Goal: Entertainment & Leisure: Browse casually

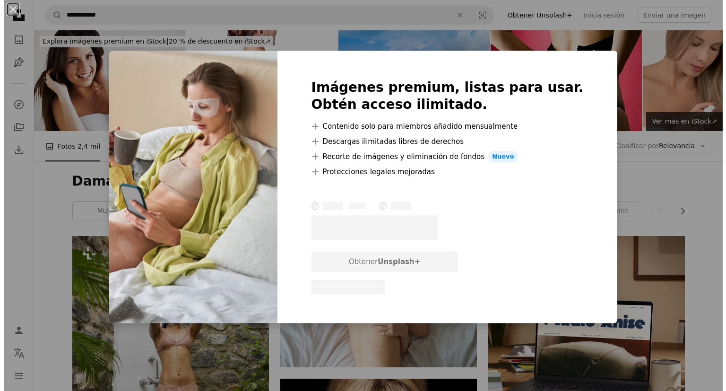
scroll to position [5439, 0]
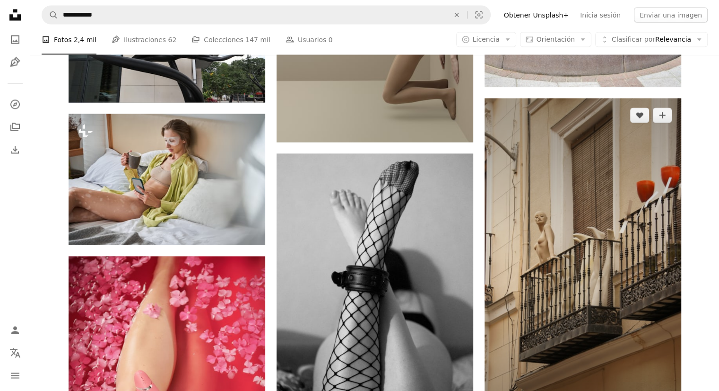
click at [605, 276] on img at bounding box center [583, 273] width 197 height 350
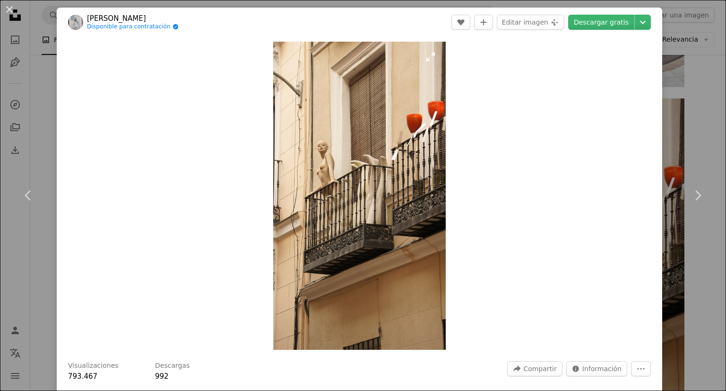
click at [373, 214] on img "Ampliar en esta imagen" at bounding box center [359, 196] width 173 height 308
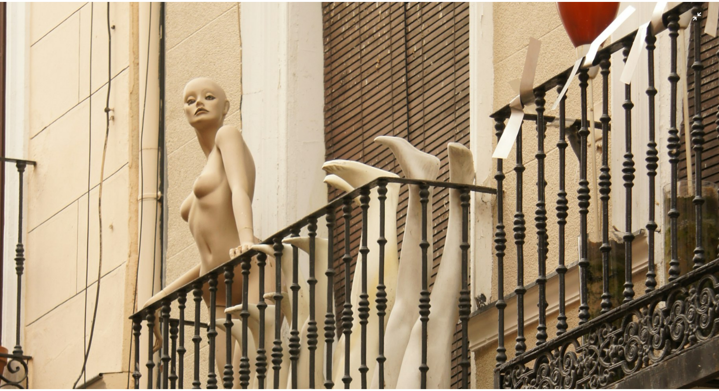
scroll to position [346, 0]
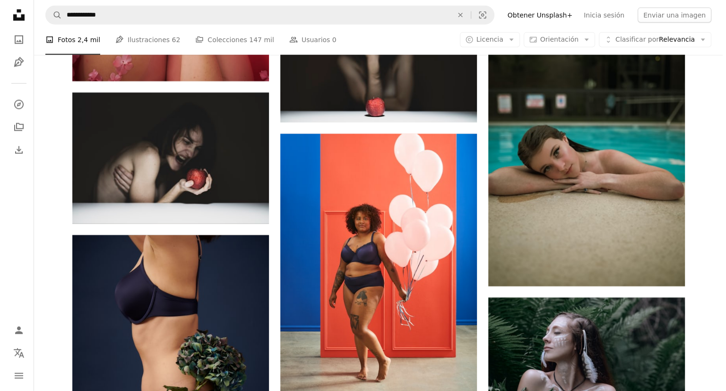
scroll to position [6007, 0]
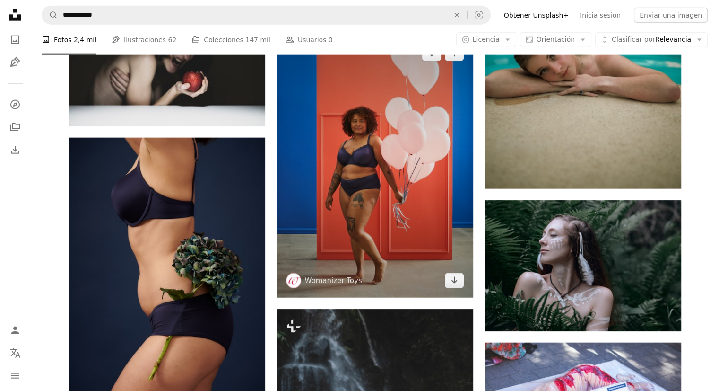
click at [361, 265] on img at bounding box center [375, 166] width 197 height 261
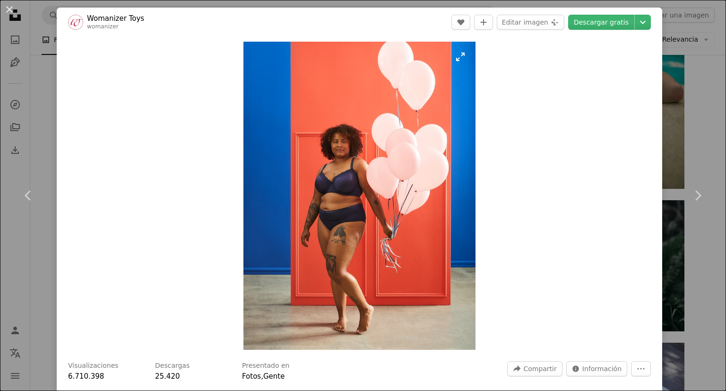
click at [361, 264] on img "Ampliar en esta imagen" at bounding box center [360, 196] width 232 height 308
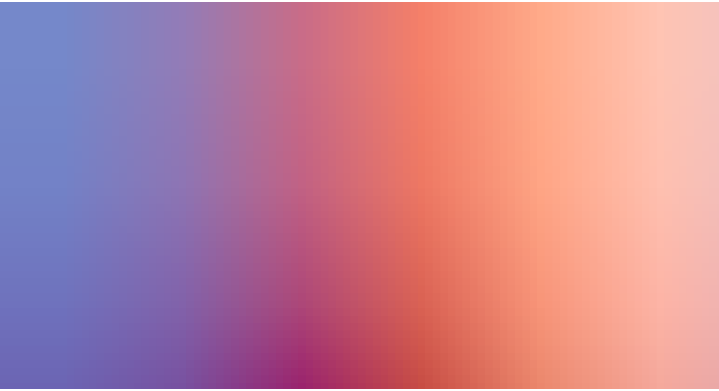
scroll to position [278, 0]
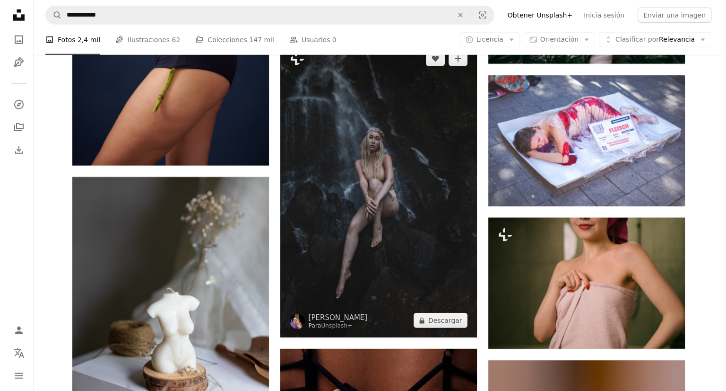
scroll to position [6291, 0]
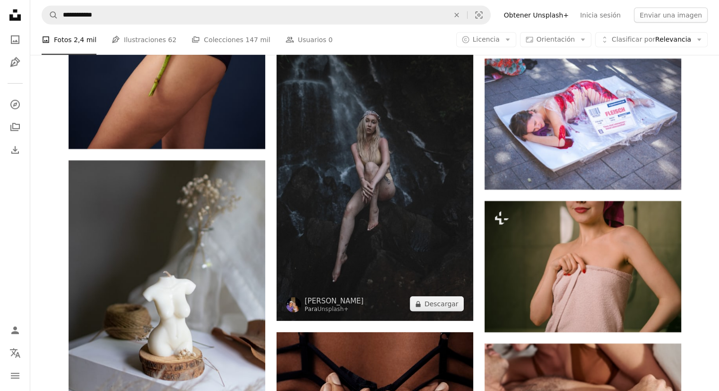
click at [399, 222] on img at bounding box center [375, 173] width 197 height 296
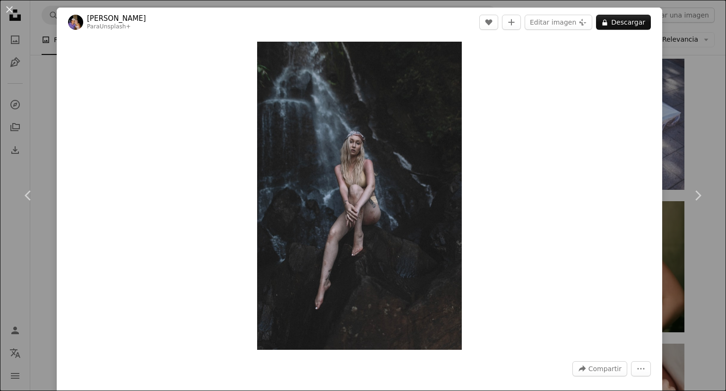
click at [399, 222] on img "Ampliar en esta imagen" at bounding box center [359, 196] width 205 height 308
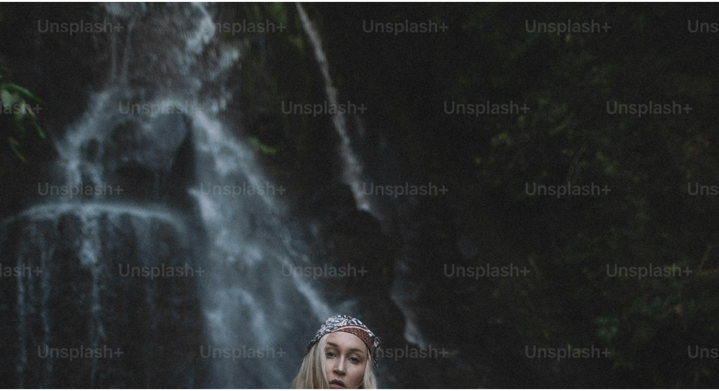
scroll to position [341, 0]
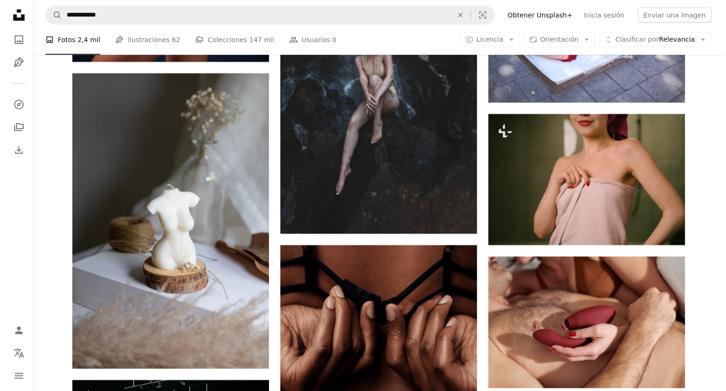
scroll to position [6480, 0]
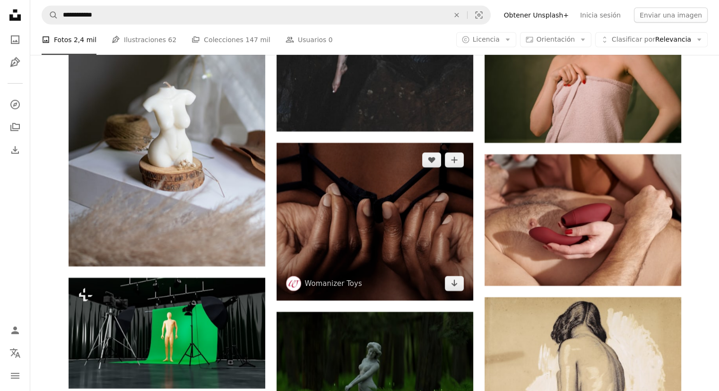
click at [371, 253] on img at bounding box center [375, 222] width 197 height 158
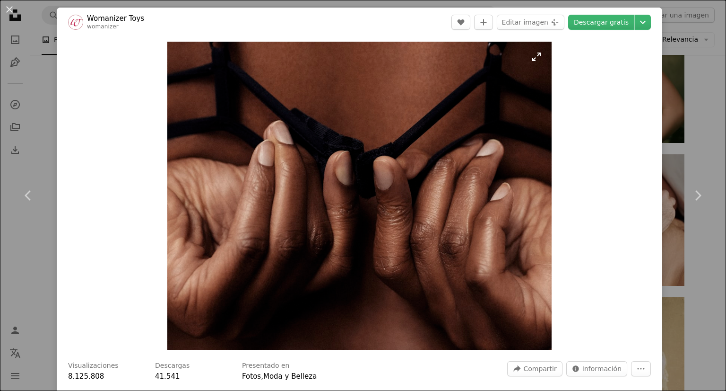
click at [371, 265] on img "Ampliar en esta imagen" at bounding box center [359, 196] width 385 height 308
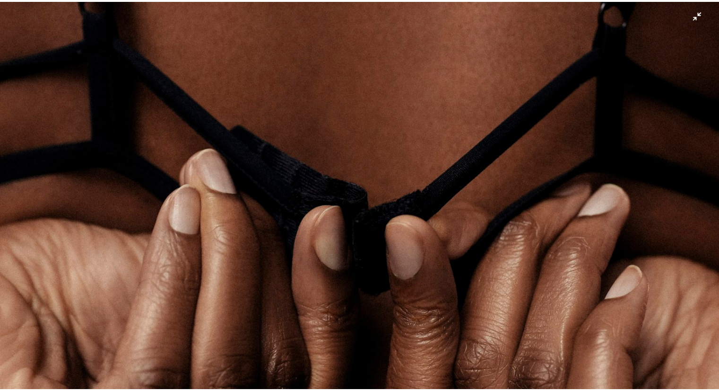
scroll to position [90, 0]
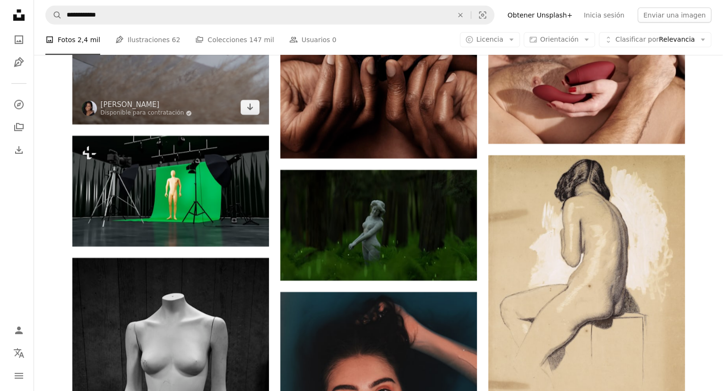
scroll to position [6716, 0]
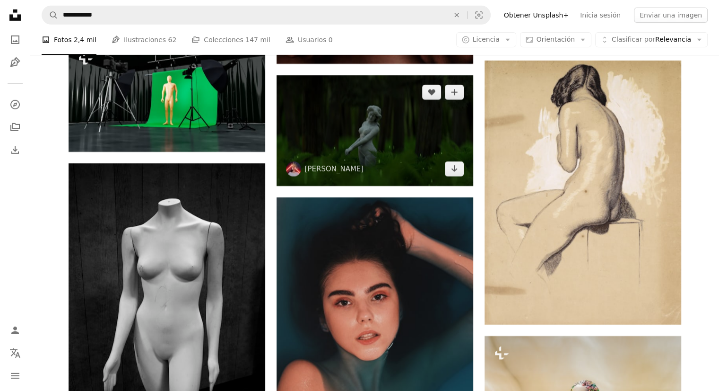
click at [351, 178] on img at bounding box center [375, 130] width 197 height 111
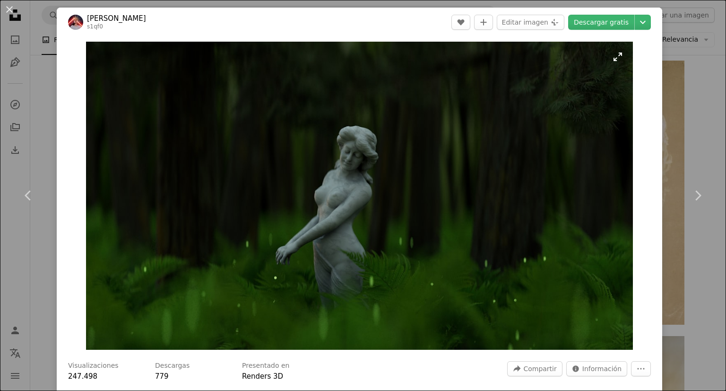
click at [344, 210] on img "Ampliar en esta imagen" at bounding box center [359, 196] width 547 height 308
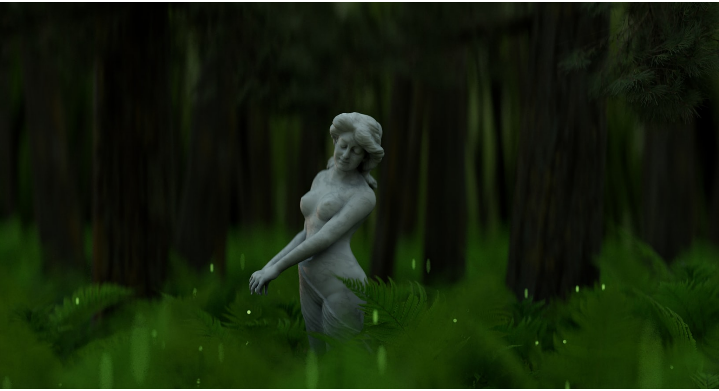
scroll to position [5, 0]
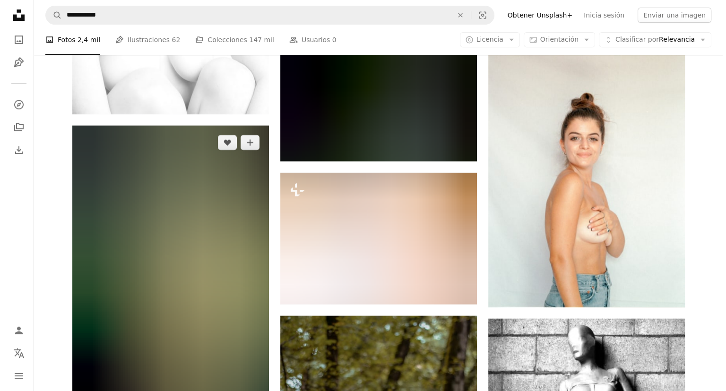
scroll to position [7662, 0]
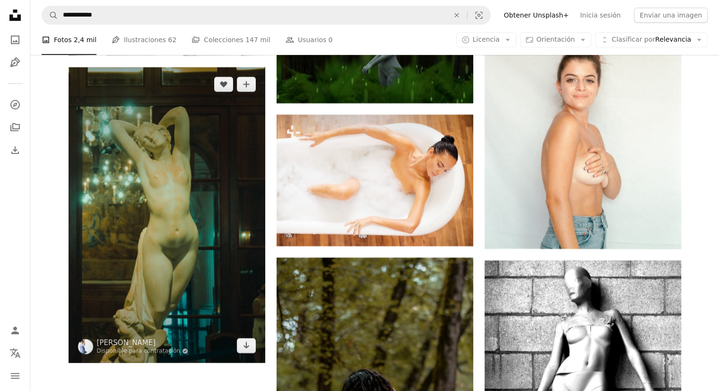
click at [188, 273] on img at bounding box center [167, 214] width 197 height 295
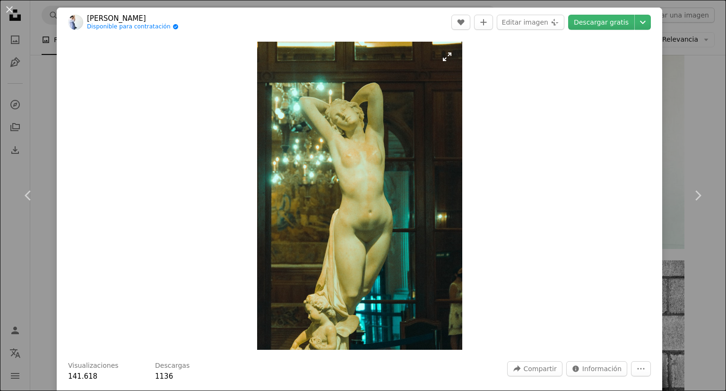
click at [370, 273] on img "Ampliar en esta imagen" at bounding box center [359, 196] width 205 height 308
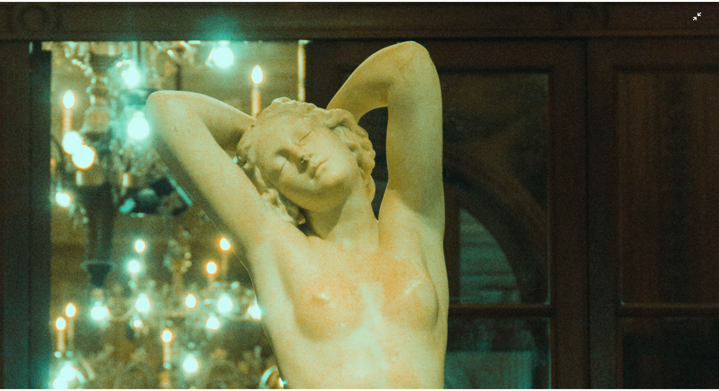
scroll to position [103, 0]
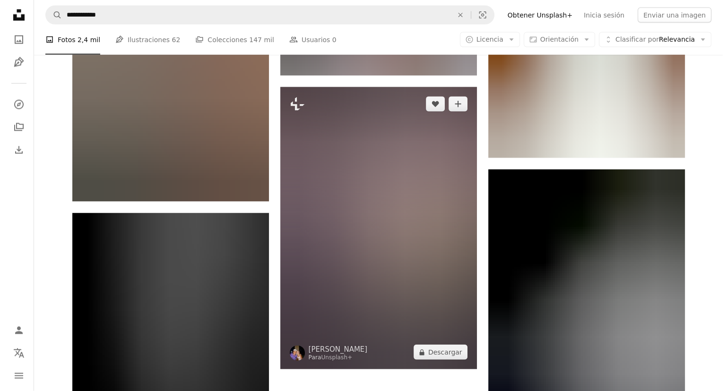
scroll to position [9223, 0]
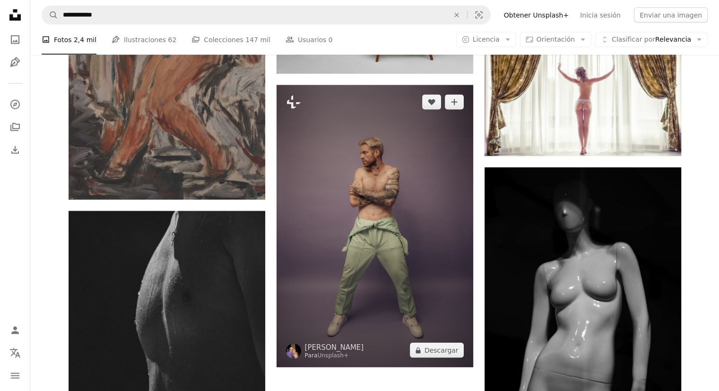
click at [377, 278] on img at bounding box center [375, 226] width 197 height 282
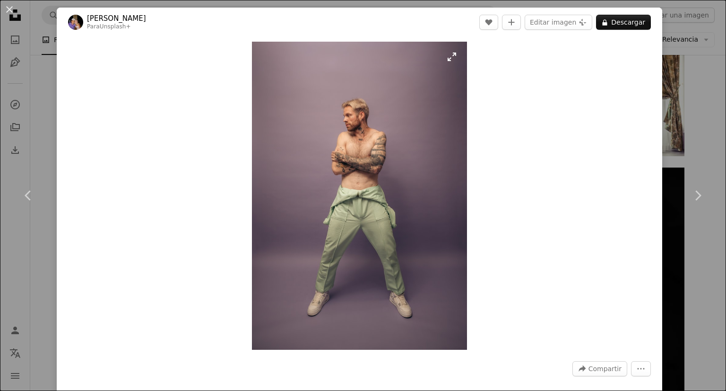
click at [377, 278] on img "Ampliar en esta imagen" at bounding box center [359, 196] width 215 height 308
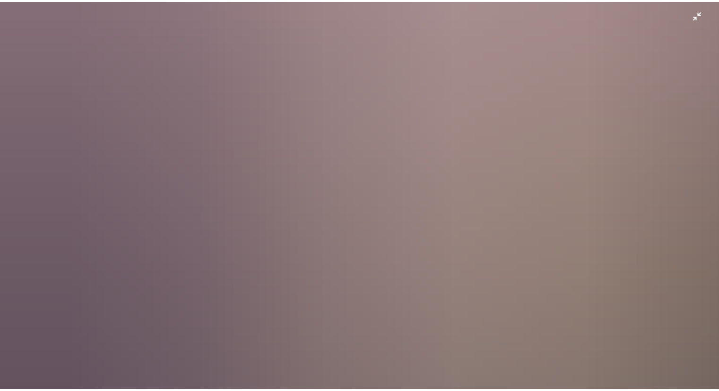
scroll to position [126, 0]
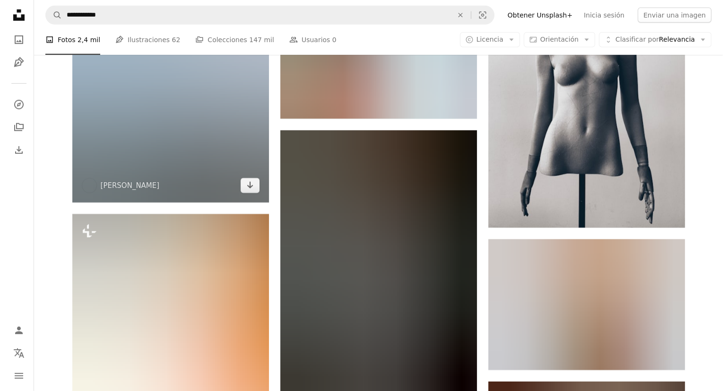
scroll to position [10074, 0]
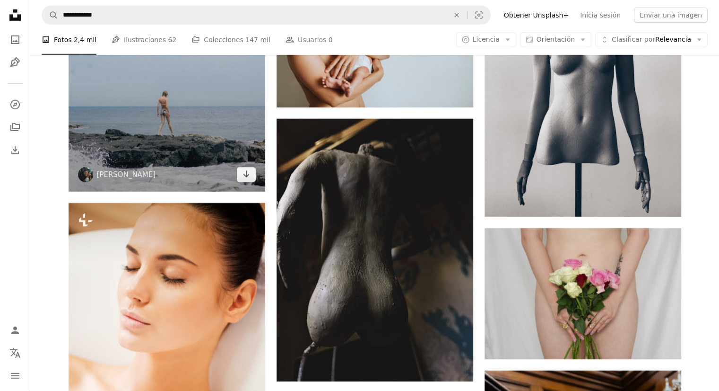
click at [166, 171] on img at bounding box center [167, 43] width 197 height 295
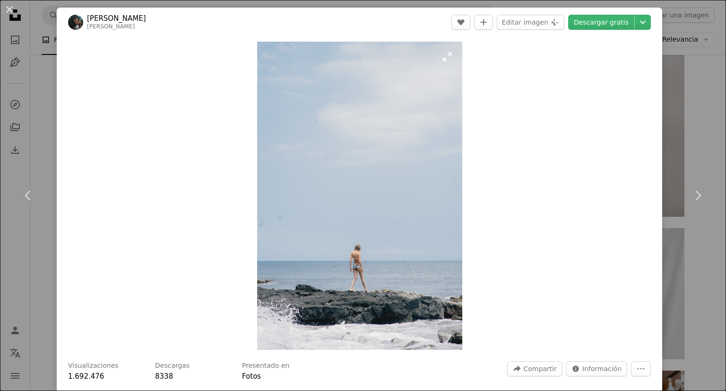
click at [373, 258] on img "Ampliar en esta imagen" at bounding box center [359, 196] width 205 height 308
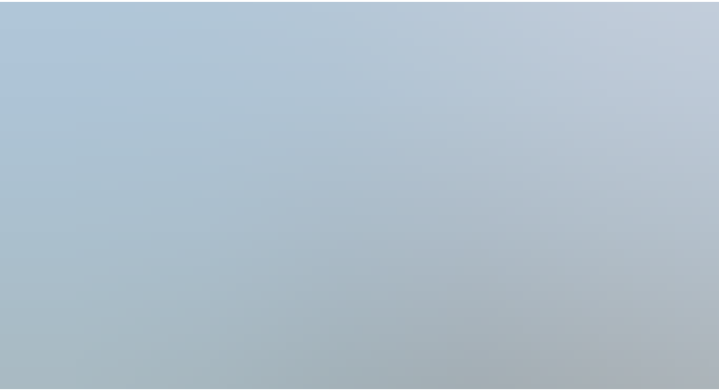
scroll to position [529, 0]
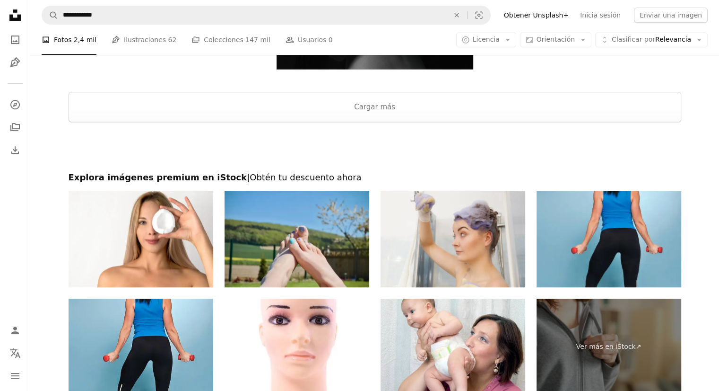
scroll to position [11196, 0]
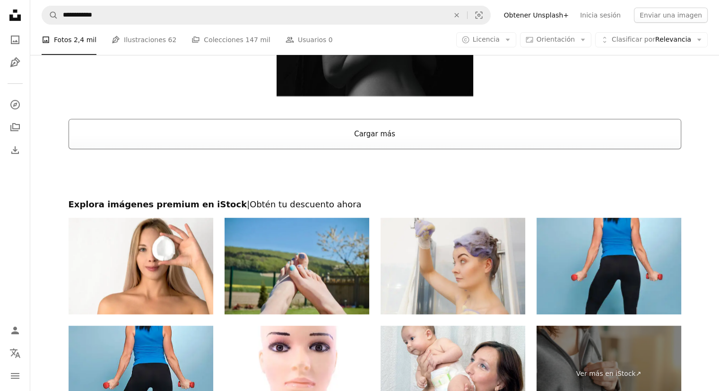
click at [368, 136] on button "Cargar más" at bounding box center [375, 134] width 613 height 30
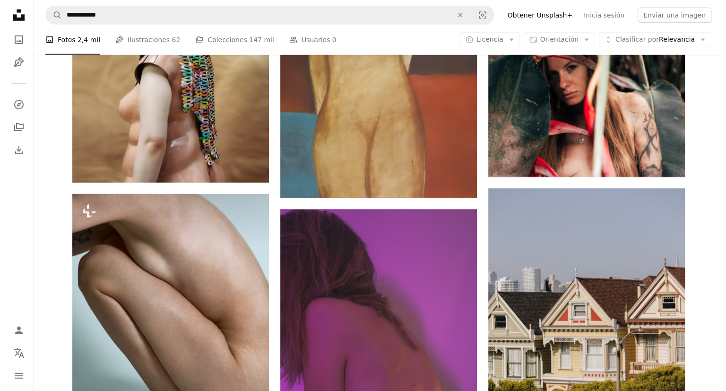
scroll to position [1665, 0]
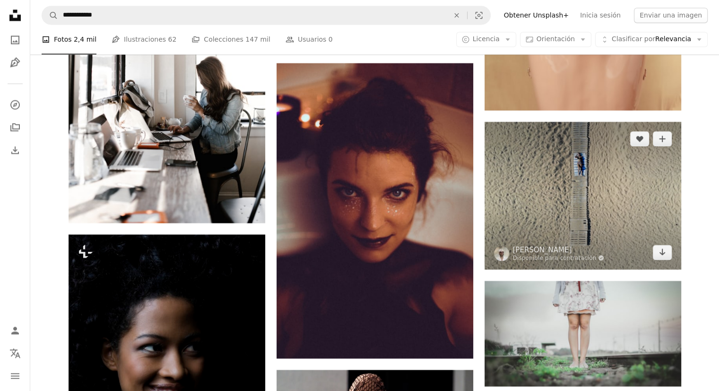
click at [573, 219] on img at bounding box center [583, 196] width 197 height 148
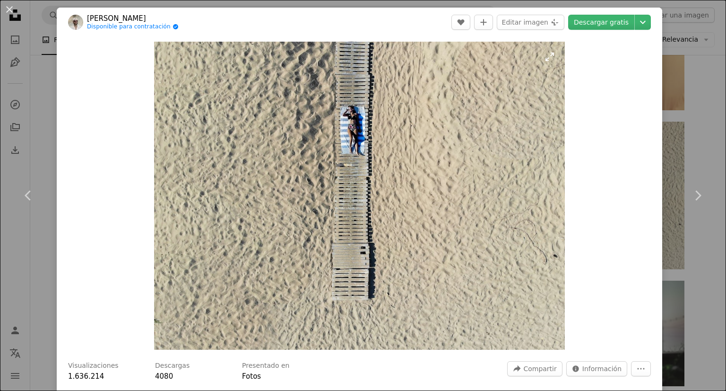
click at [389, 209] on img "Ampliar en esta imagen" at bounding box center [359, 196] width 411 height 308
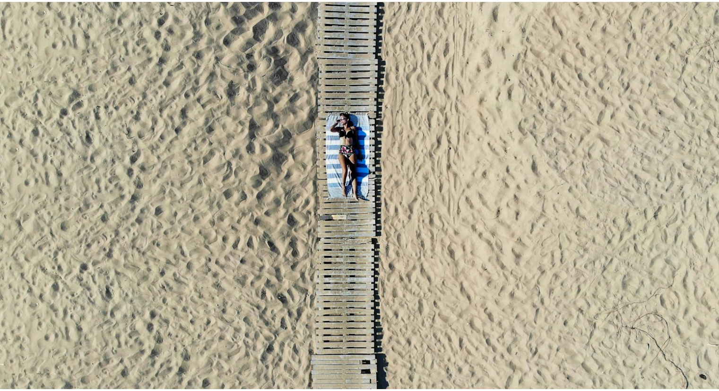
scroll to position [71, 0]
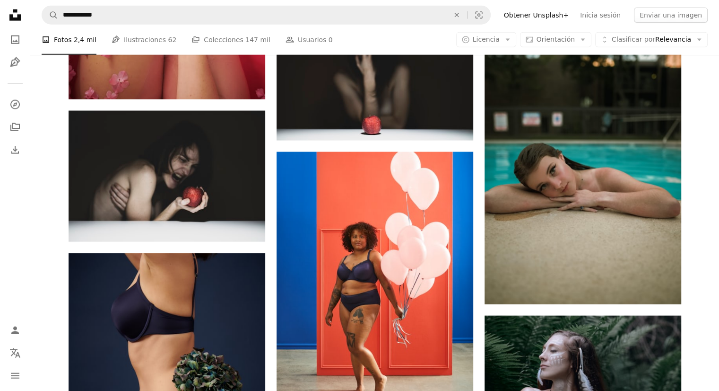
scroll to position [5969, 0]
